Goal: Transaction & Acquisition: Book appointment/travel/reservation

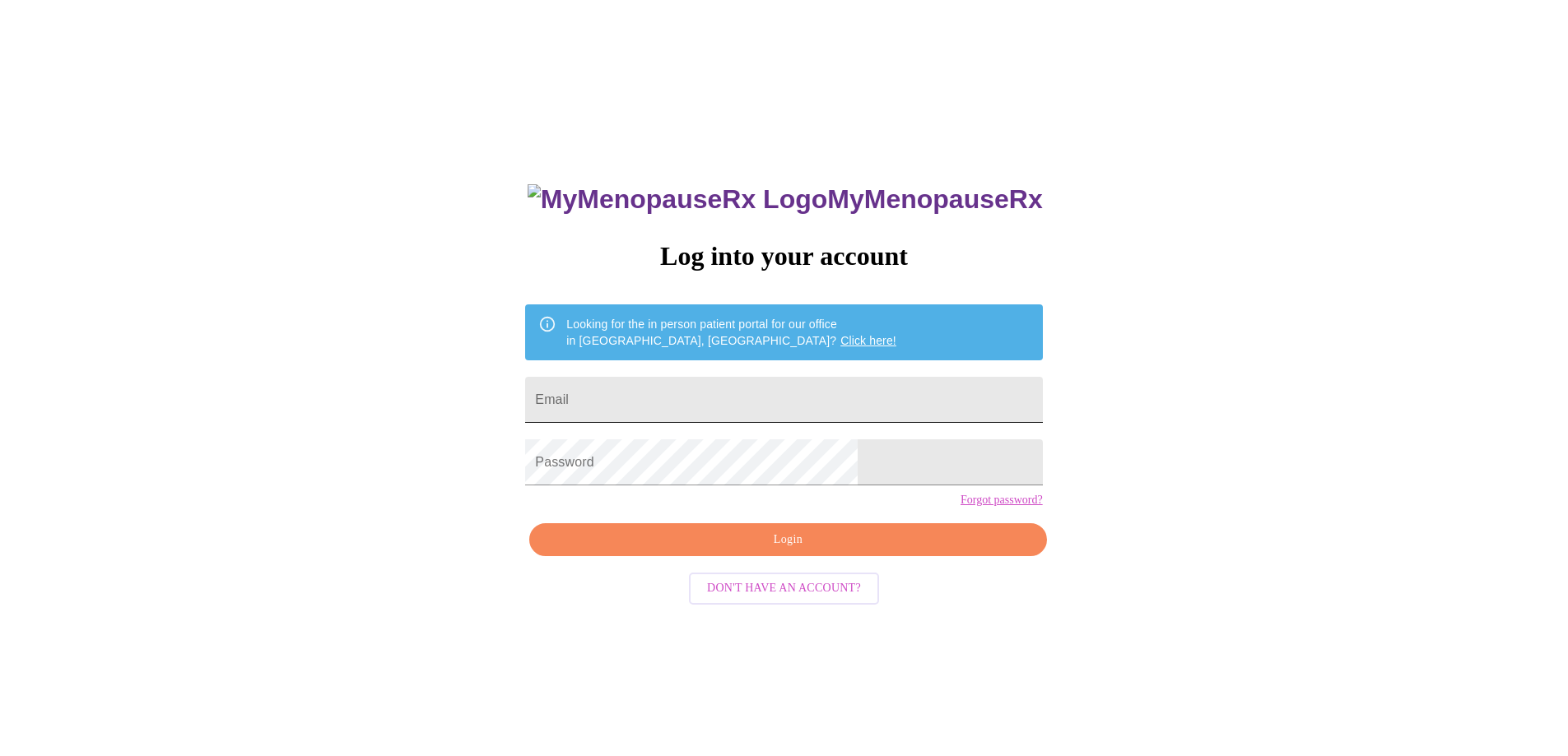
click at [759, 381] on input "Email" at bounding box center [783, 400] width 517 height 46
type input "[EMAIL_ADDRESS][DOMAIN_NAME]"
click at [793, 551] on span "Login" at bounding box center [787, 540] width 479 height 21
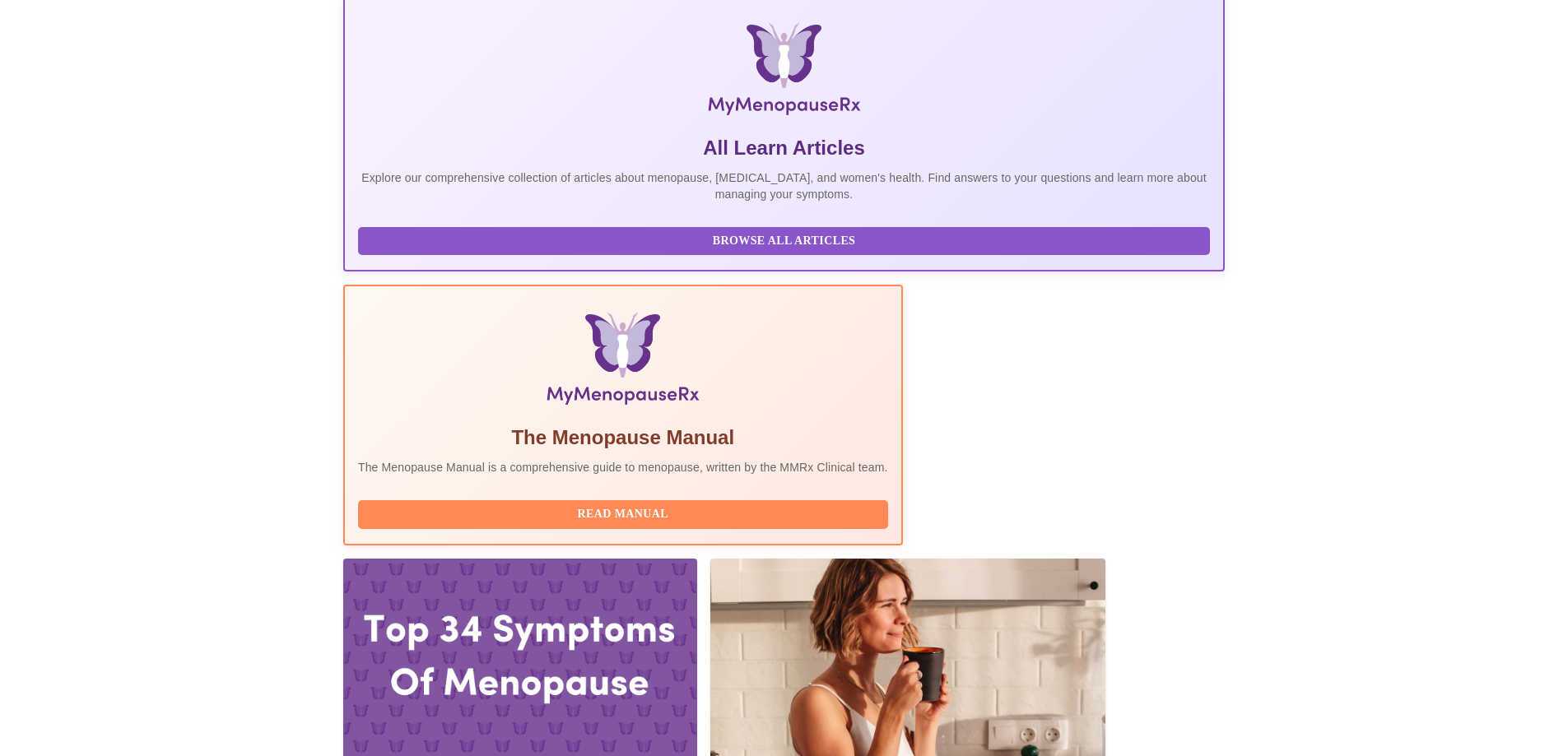
scroll to position [247, 0]
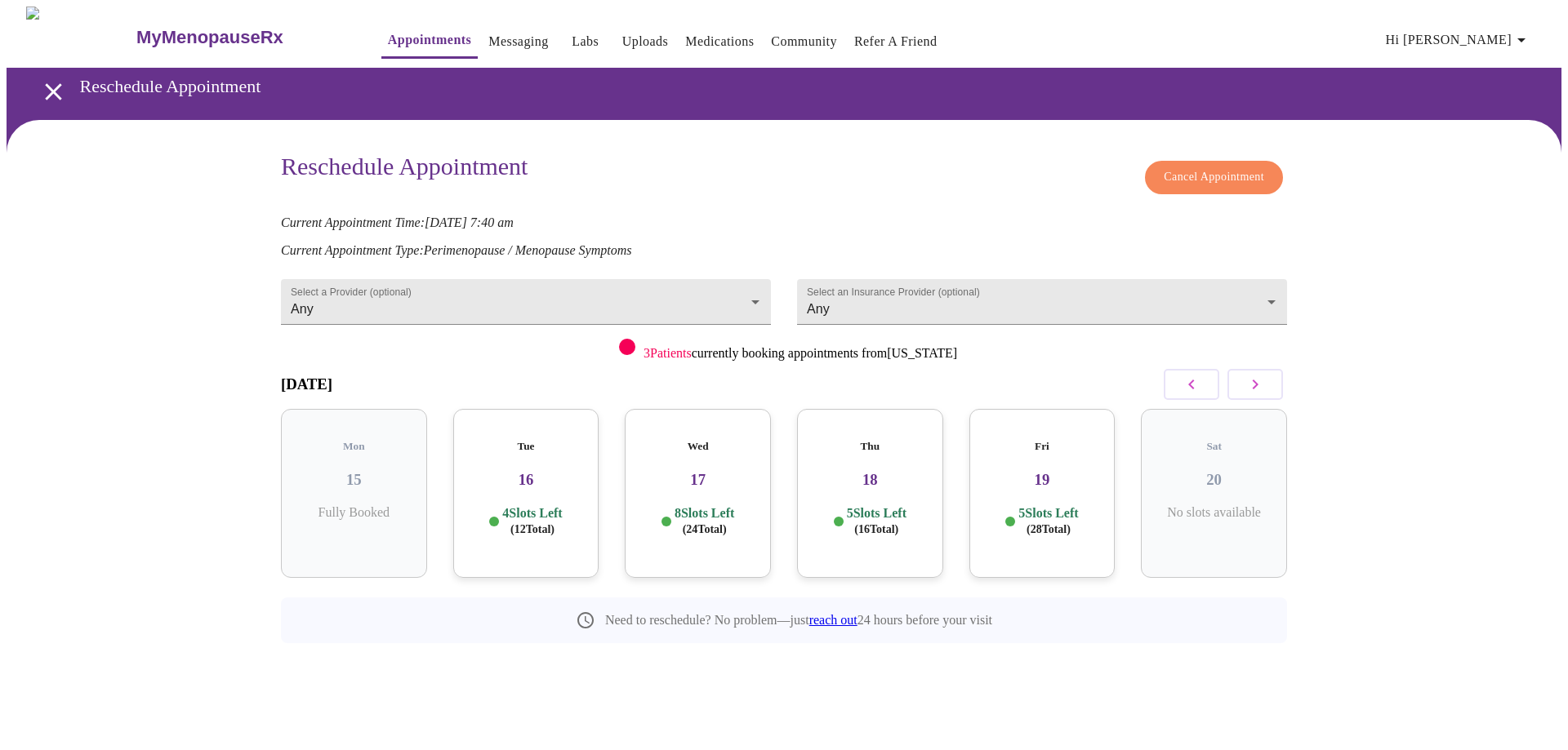
click at [1266, 391] on button "button" at bounding box center [1255, 385] width 55 height 31
click at [726, 473] on div "Mon 22 9 Slots Left ( 44 Total)" at bounding box center [698, 494] width 147 height 169
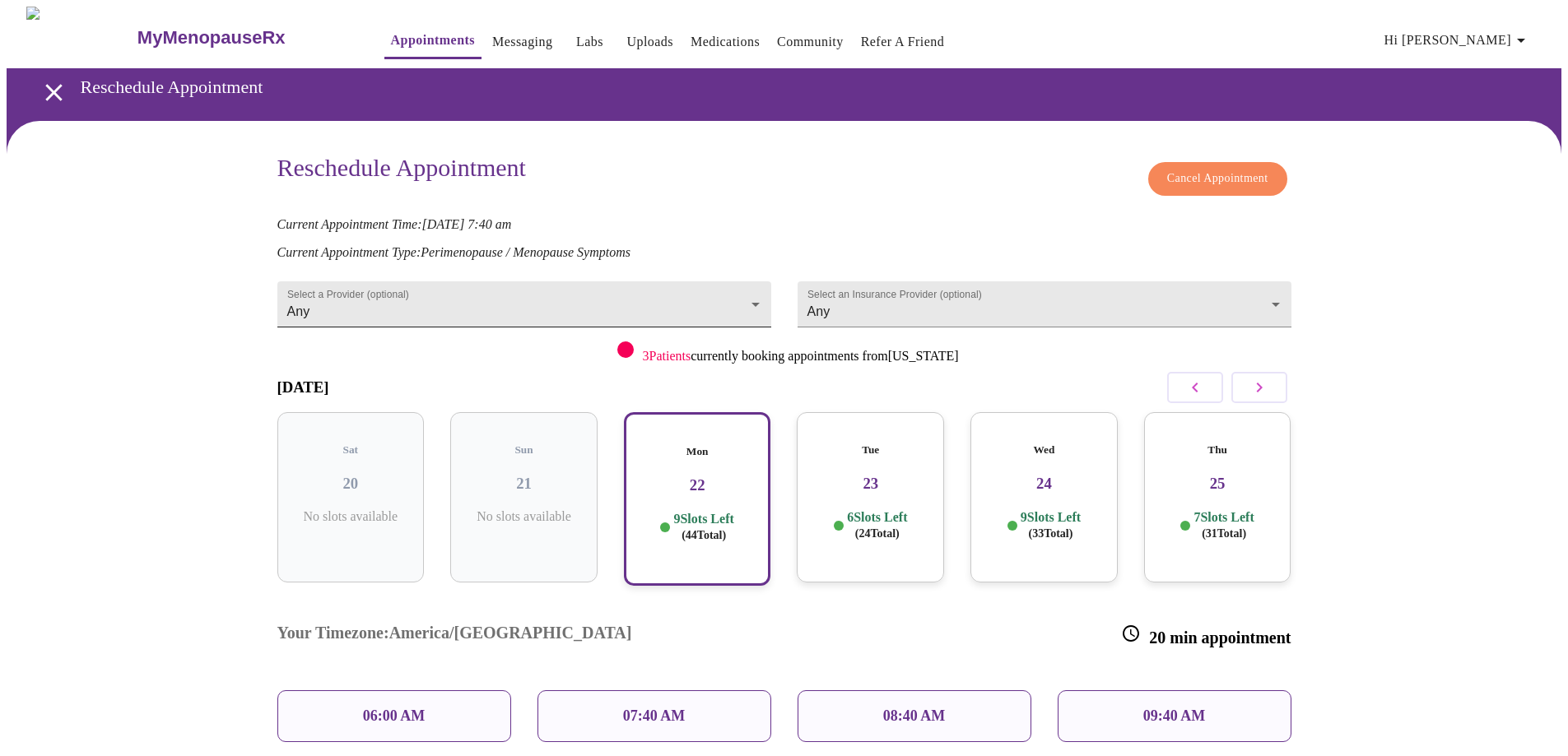
click at [716, 291] on body "MyMenopauseRx Appointments Messaging Labs Uploads Medications Community Refer a…" at bounding box center [784, 523] width 1554 height 1032
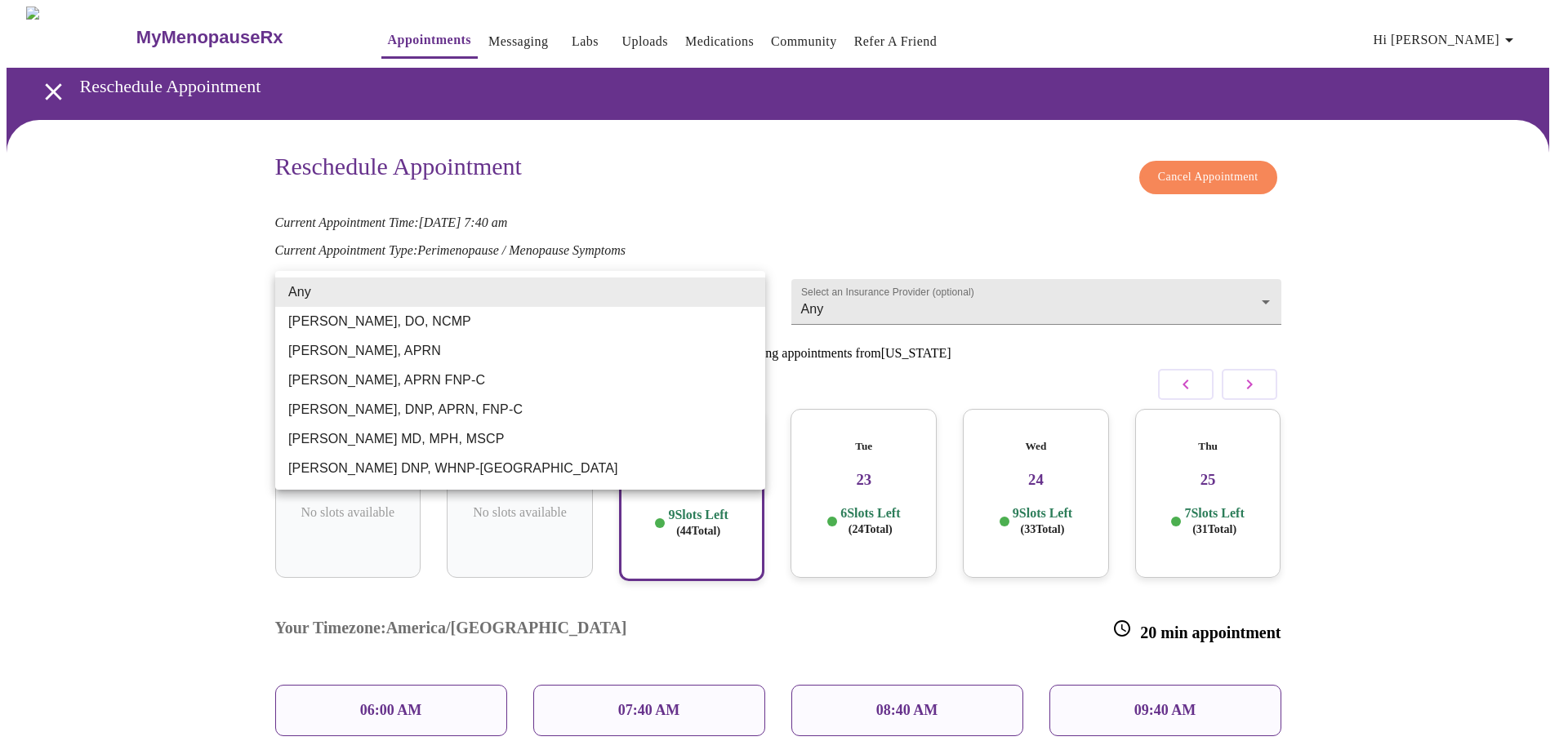
click at [406, 469] on li "[PERSON_NAME] DNP, WHNP-[GEOGRAPHIC_DATA]" at bounding box center [521, 469] width 490 height 30
type input "[PERSON_NAME] DNP, WHNP-[GEOGRAPHIC_DATA]"
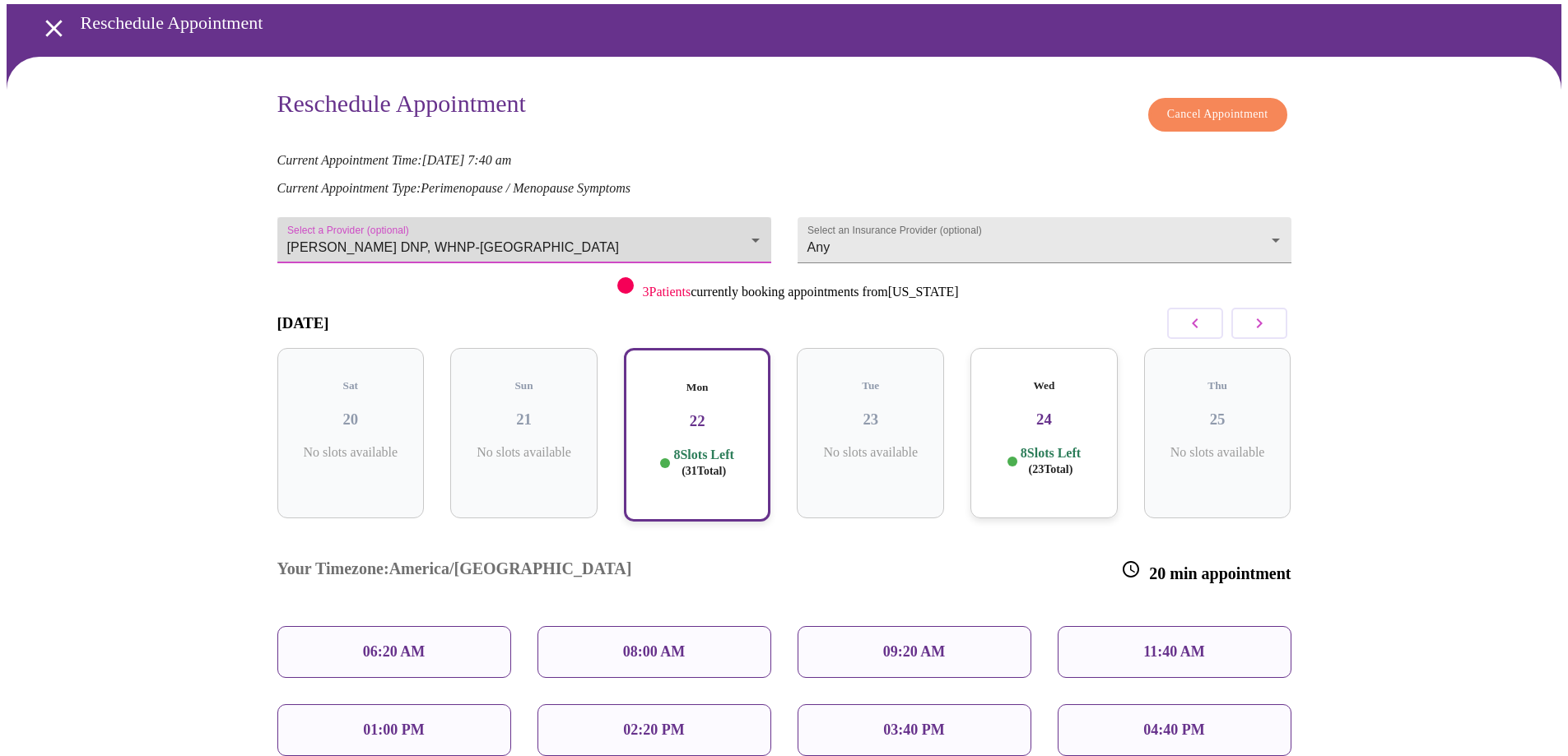
scroll to position [82, 0]
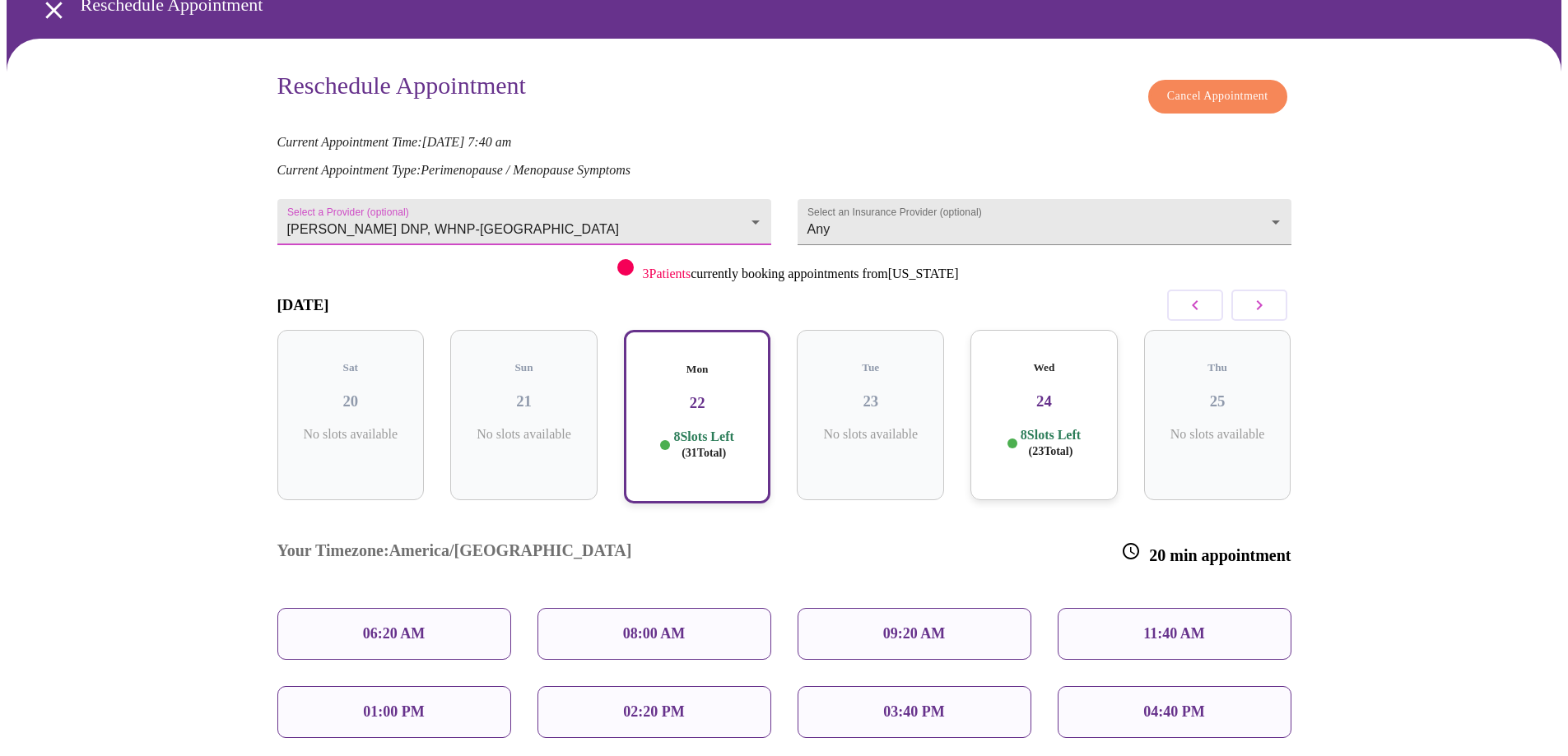
click at [649, 608] on div "08:00 AM" at bounding box center [655, 634] width 234 height 52
click at [739, 365] on div "Mon 22 8 Slots Left ( 31 Total)" at bounding box center [697, 417] width 148 height 174
click at [717, 608] on div "08:00 AM" at bounding box center [655, 634] width 234 height 52
click at [889, 626] on p "09:20 AM" at bounding box center [913, 634] width 62 height 17
click at [642, 703] on p "02:20 PM" at bounding box center [653, 711] width 60 height 17
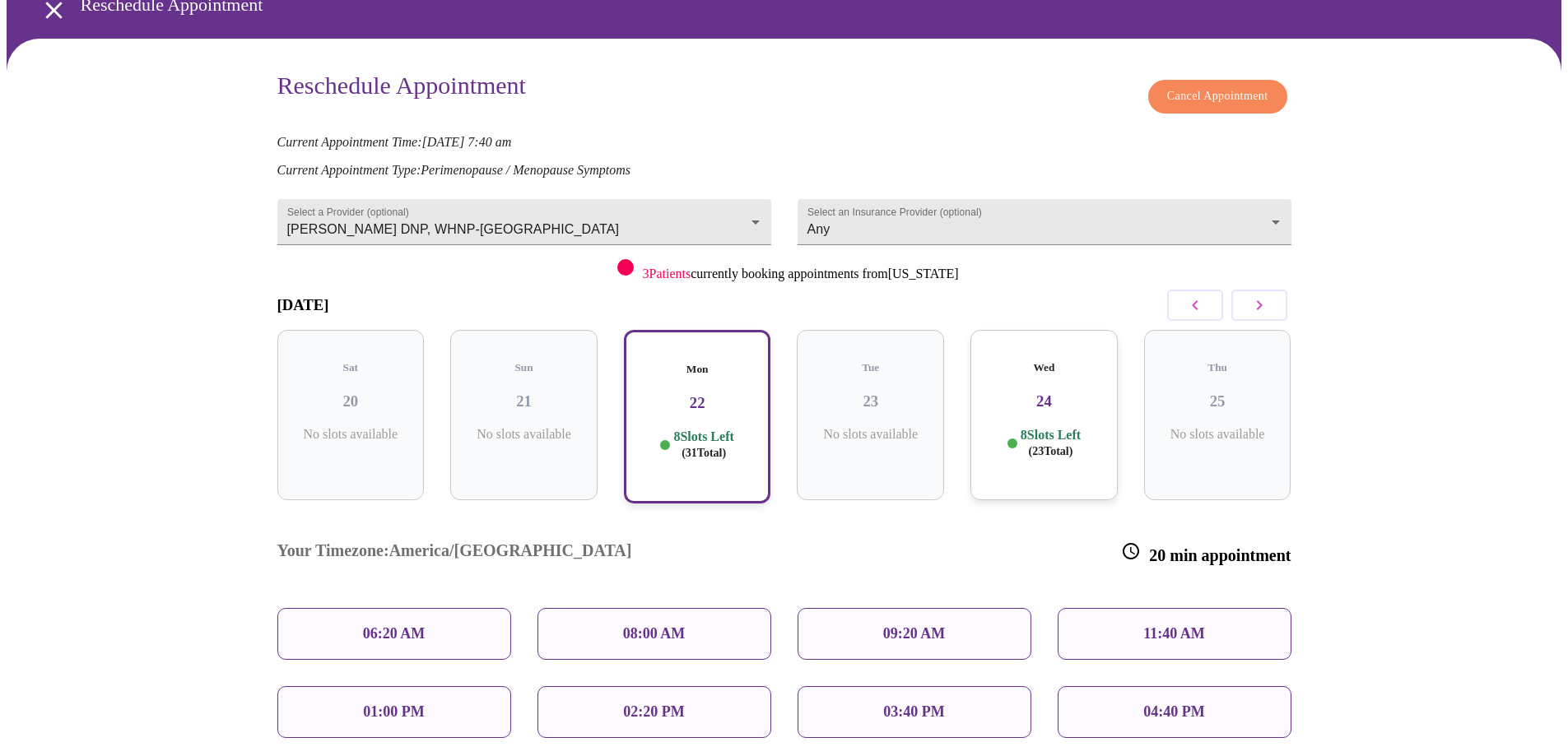
click at [417, 703] on p "01:00 PM" at bounding box center [393, 711] width 60 height 17
click at [957, 687] on div "03:40 PM" at bounding box center [914, 712] width 234 height 52
click at [1188, 608] on div "11:40 AM" at bounding box center [1174, 634] width 234 height 52
click at [1367, 522] on div "Reschedule Appointment Cancel Appointment Current Appointment Time: Sep 29, 202…" at bounding box center [784, 491] width 1554 height 906
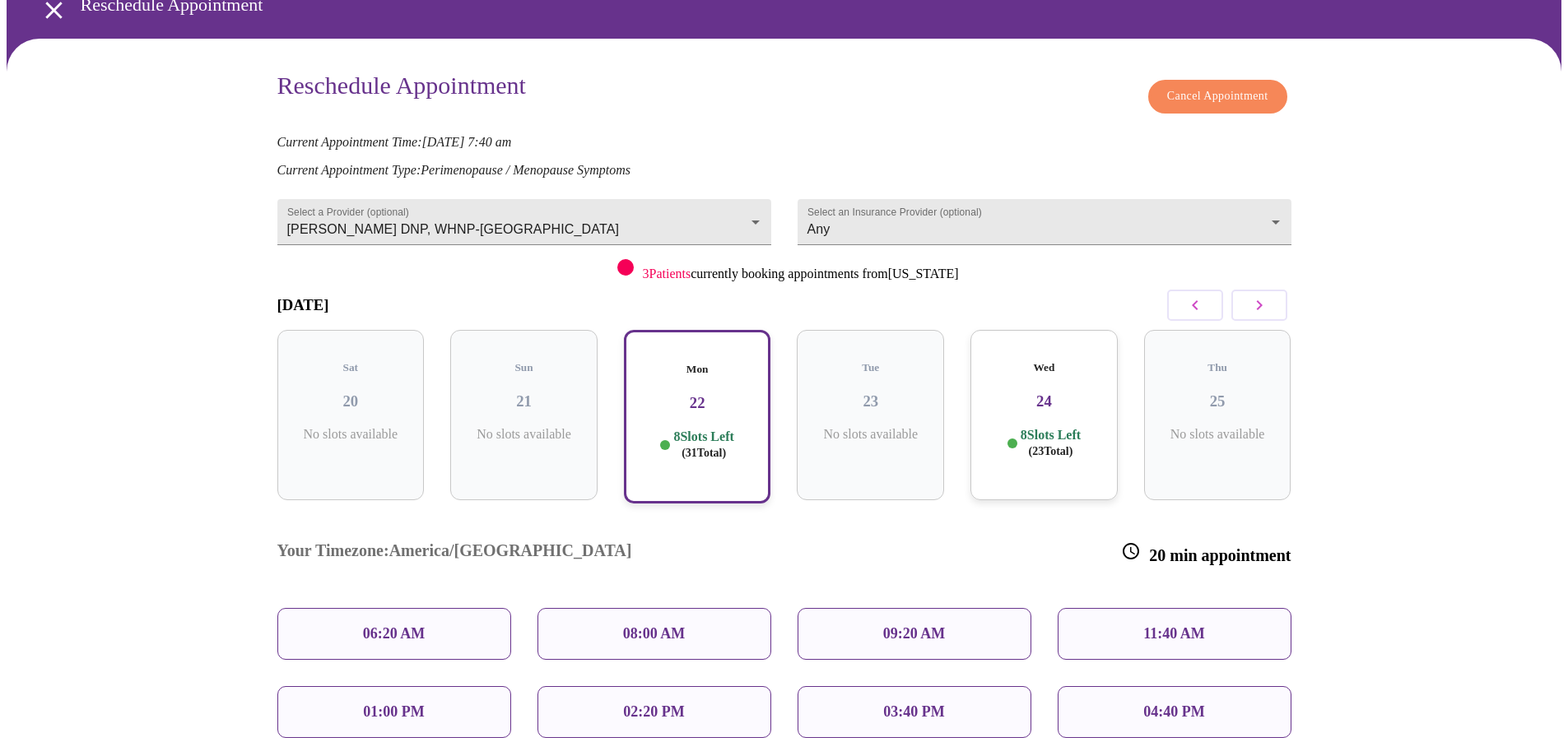
click at [1030, 428] on p "8 Slots Left ( 23 Total)" at bounding box center [1050, 443] width 60 height 32
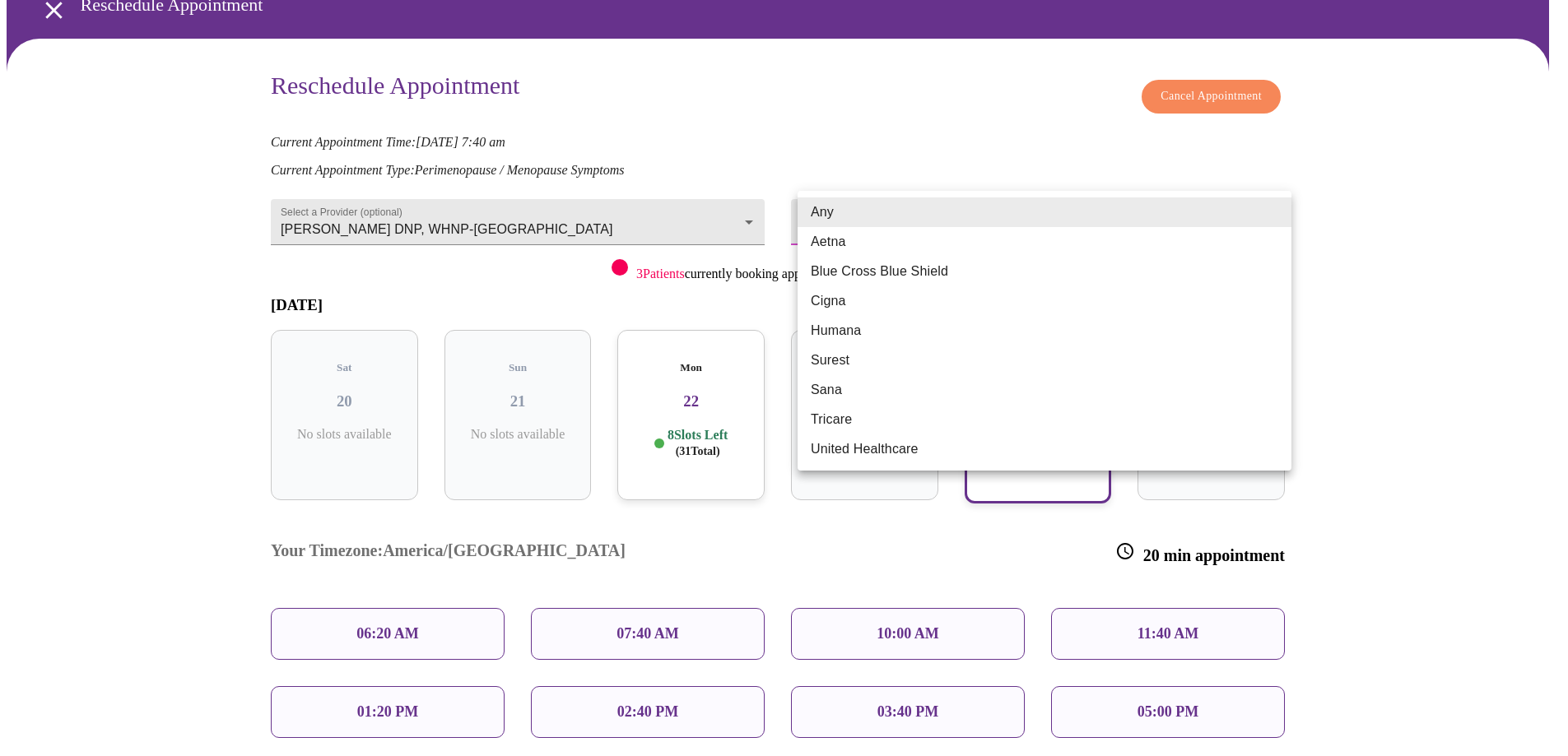
click at [1004, 222] on body "MyMenopauseRx Appointments Messaging Labs Uploads Medications Community Refer a…" at bounding box center [784, 435] width 1554 height 1020
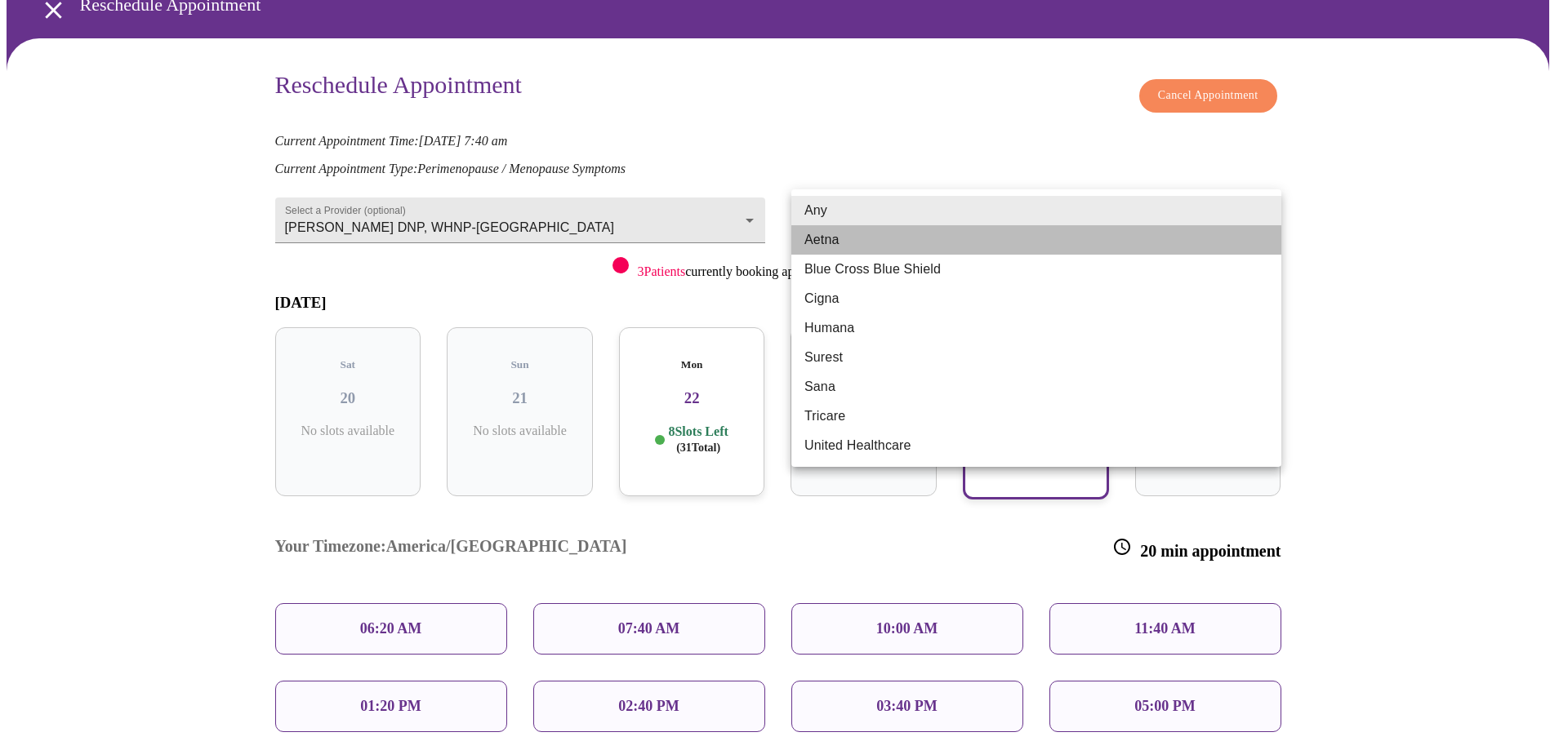
click at [942, 243] on li "Aetna" at bounding box center [1036, 240] width 490 height 30
type input "Aetna"
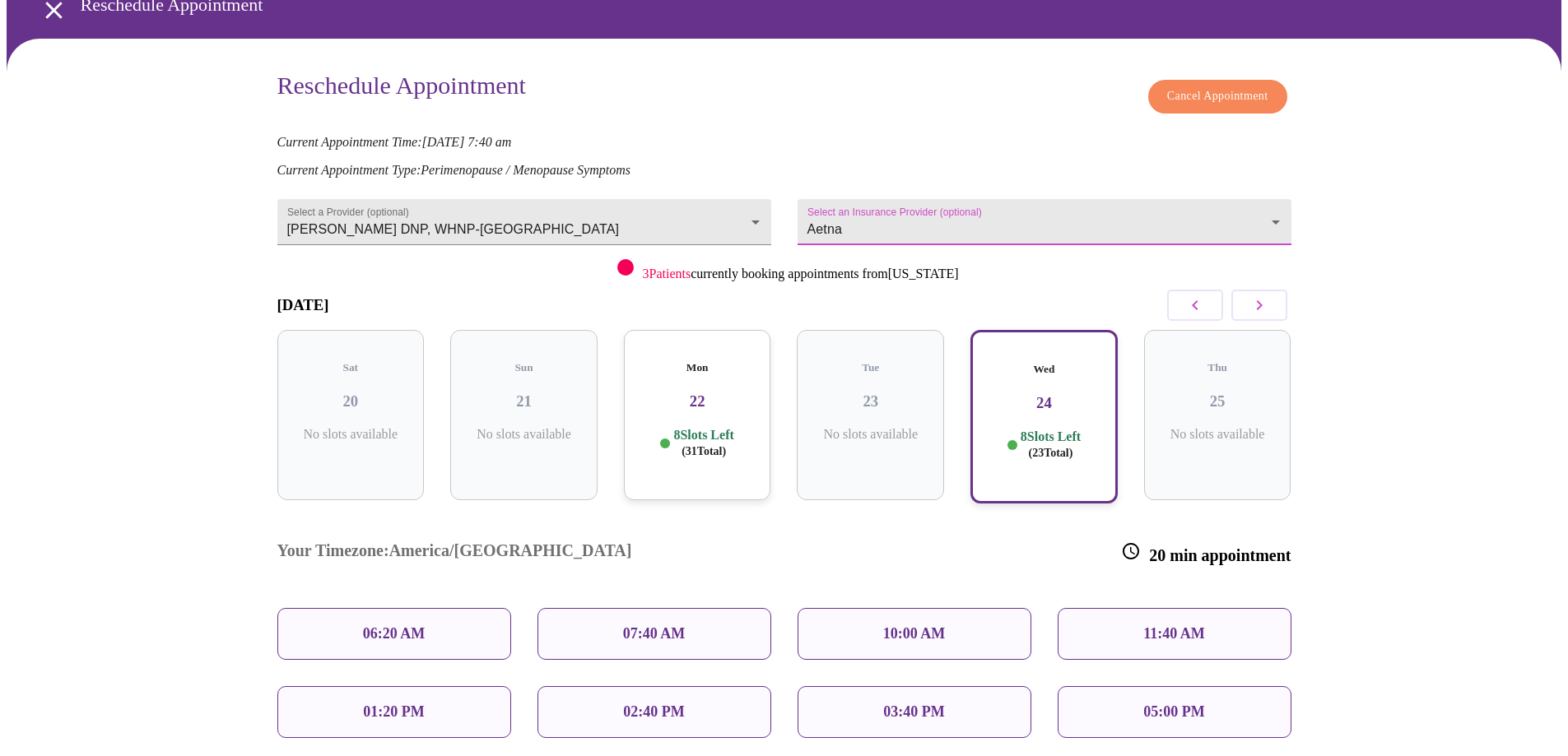
click at [717, 404] on div "Mon 22 8 Slots Left ( 31 Total)" at bounding box center [697, 416] width 148 height 171
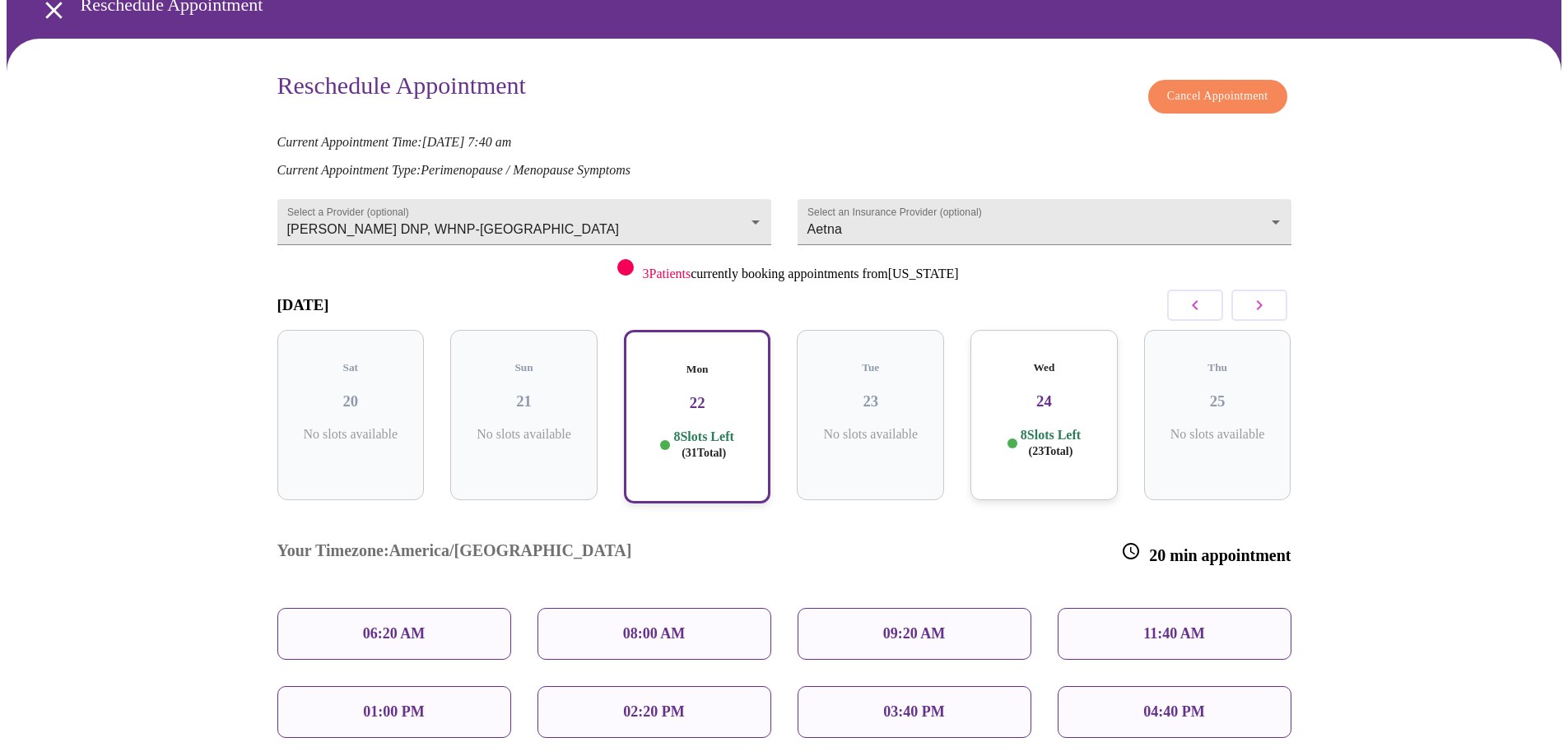
click at [664, 608] on div "08:00 AM" at bounding box center [655, 634] width 234 height 52
click at [673, 626] on p "08:00 AM" at bounding box center [654, 634] width 62 height 17
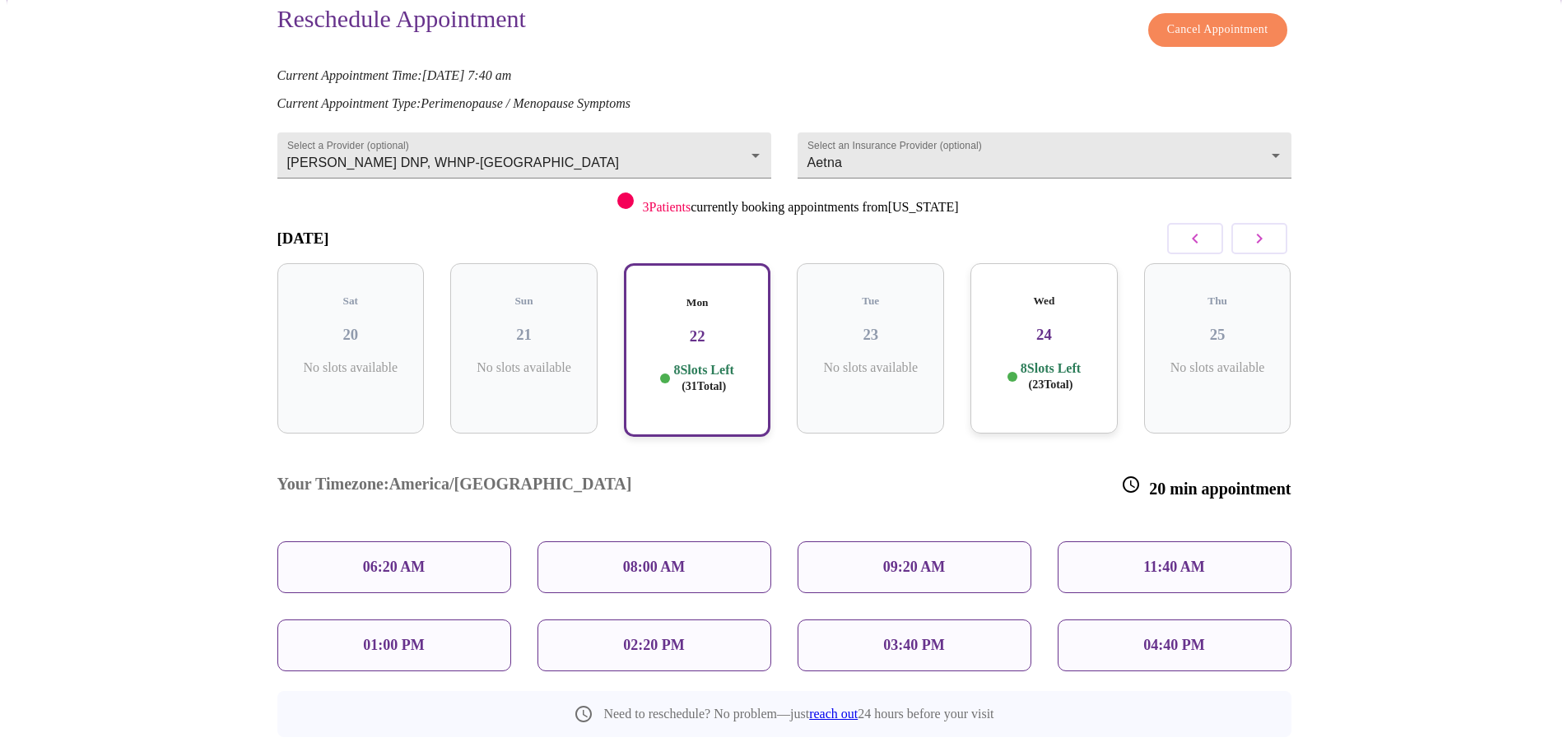
scroll to position [56, 0]
